Goal: Use online tool/utility: Utilize a website feature to perform a specific function

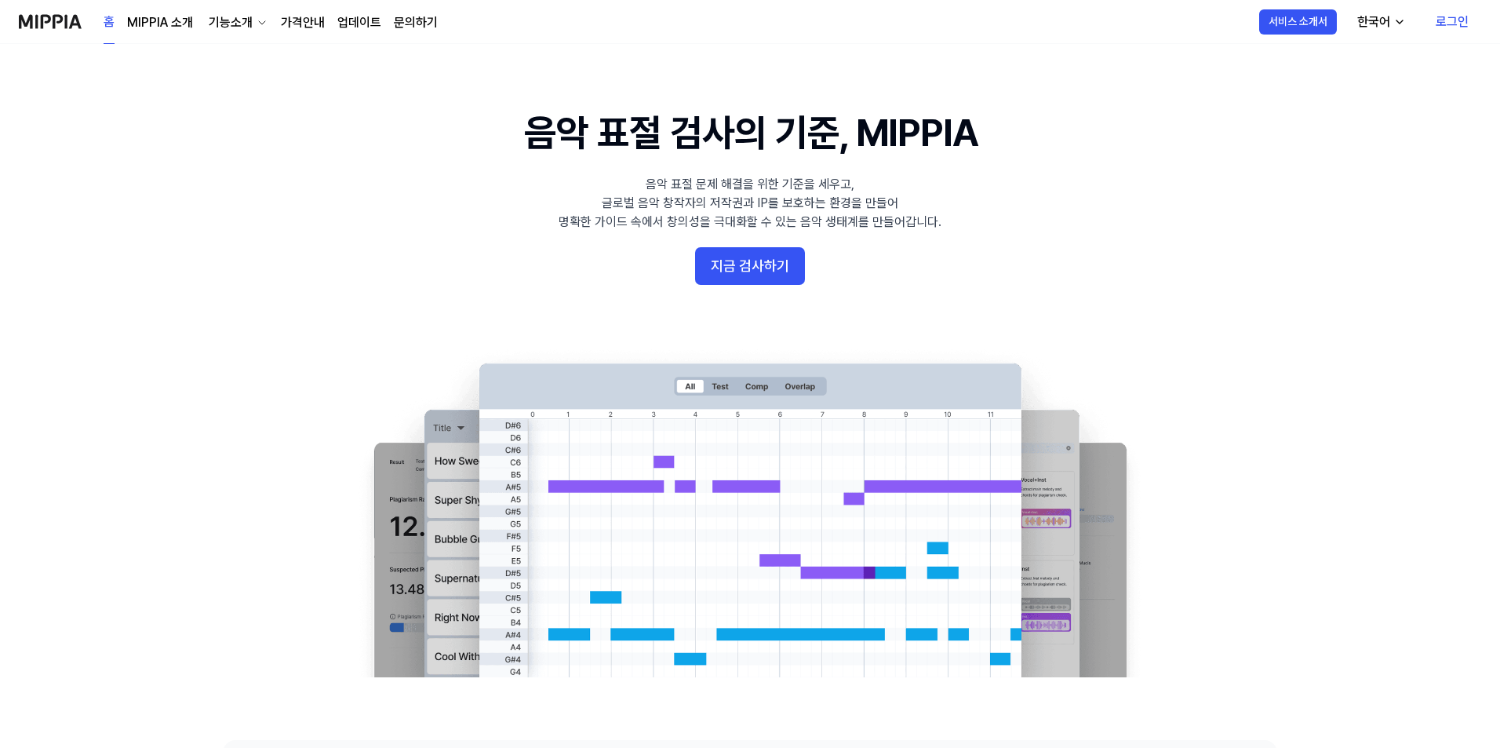
click at [1462, 21] on link "로그인" at bounding box center [1452, 22] width 58 height 44
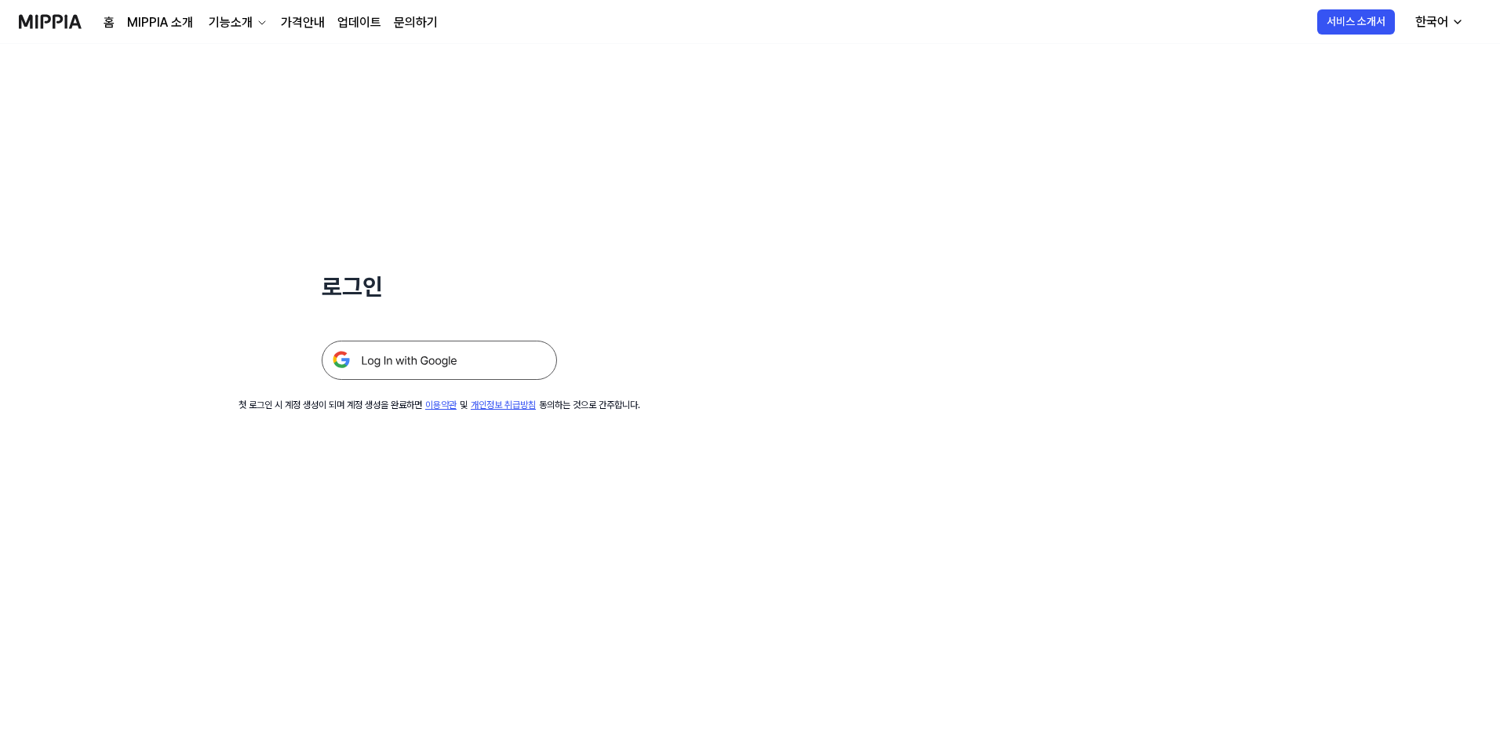
click at [432, 360] on img at bounding box center [439, 359] width 235 height 39
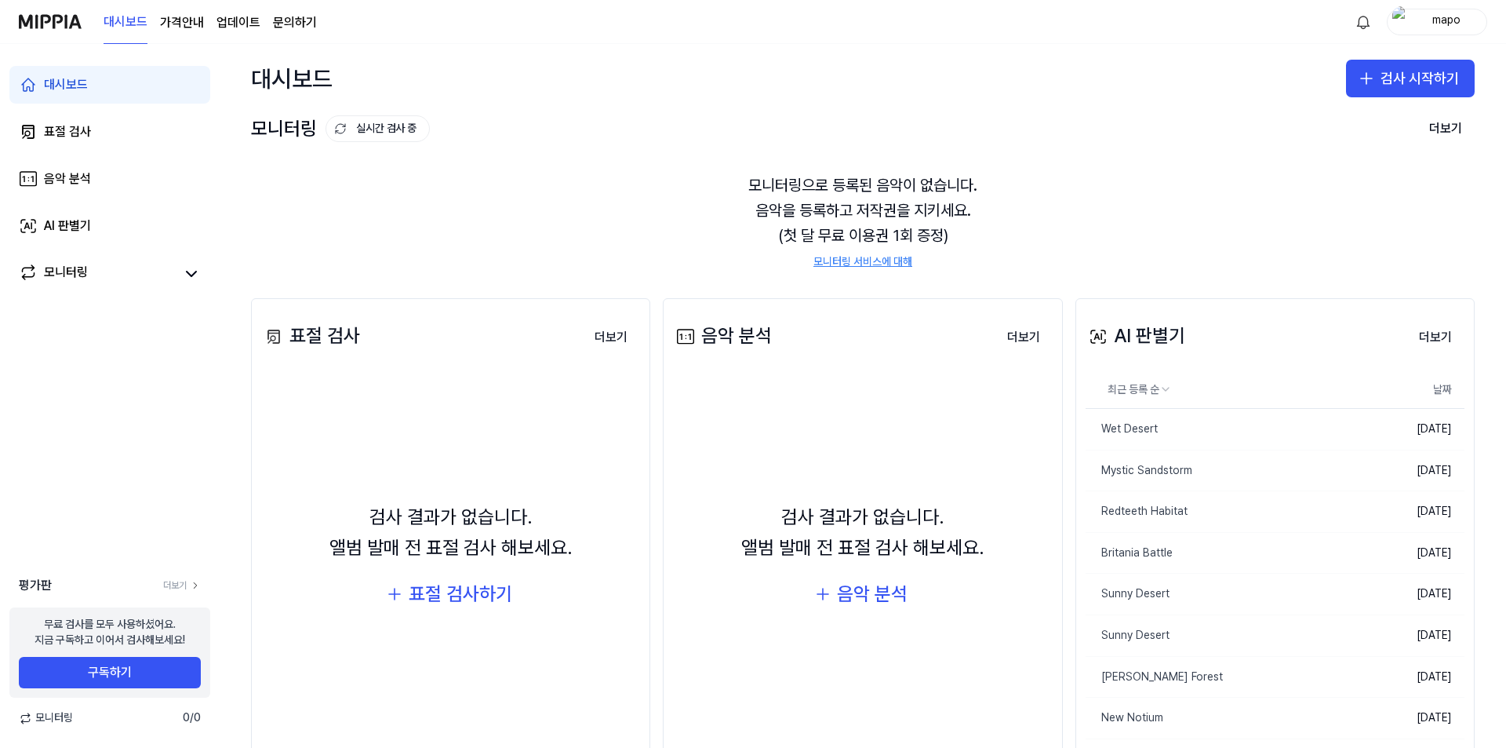
click at [1159, 336] on div "AI 판별기" at bounding box center [1136, 336] width 100 height 30
click at [1447, 122] on button "더보기" at bounding box center [1446, 128] width 58 height 31
click at [1421, 67] on button "검사 시작하기" at bounding box center [1410, 79] width 129 height 38
click at [1353, 181] on div "AI 판별기" at bounding box center [1342, 178] width 40 height 16
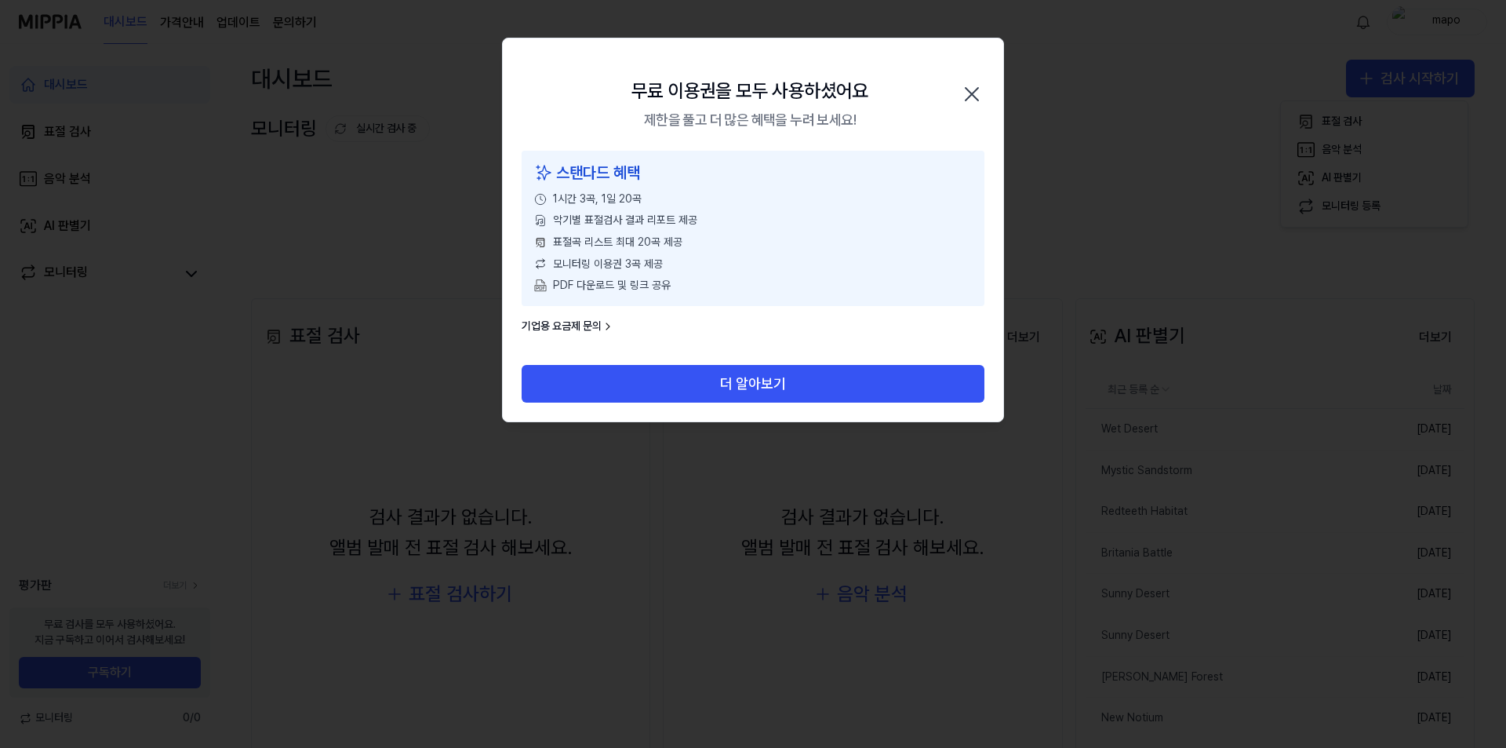
click at [967, 88] on icon "button" at bounding box center [971, 94] width 25 height 25
